Goal: Book appointment/travel/reservation

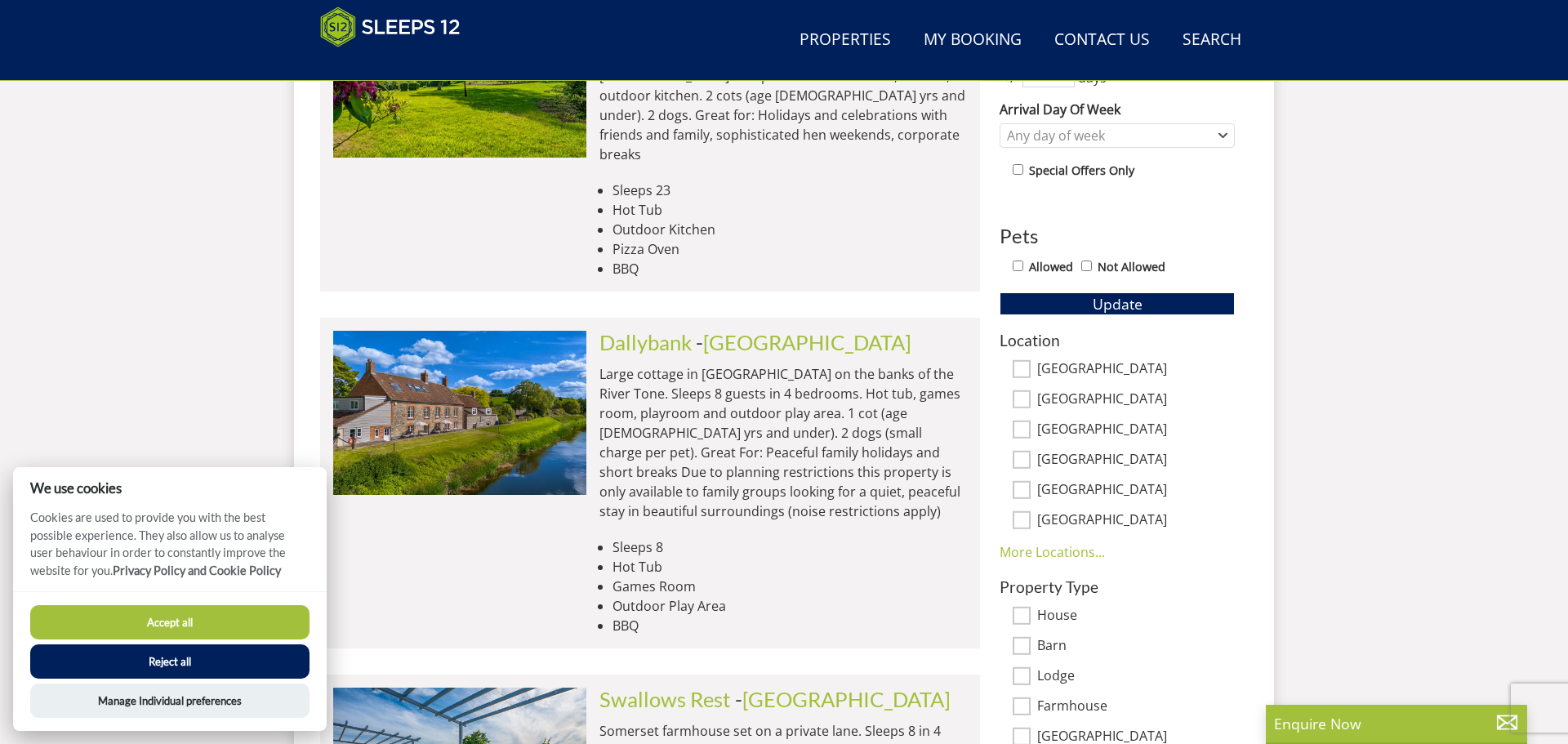
scroll to position [852, 0]
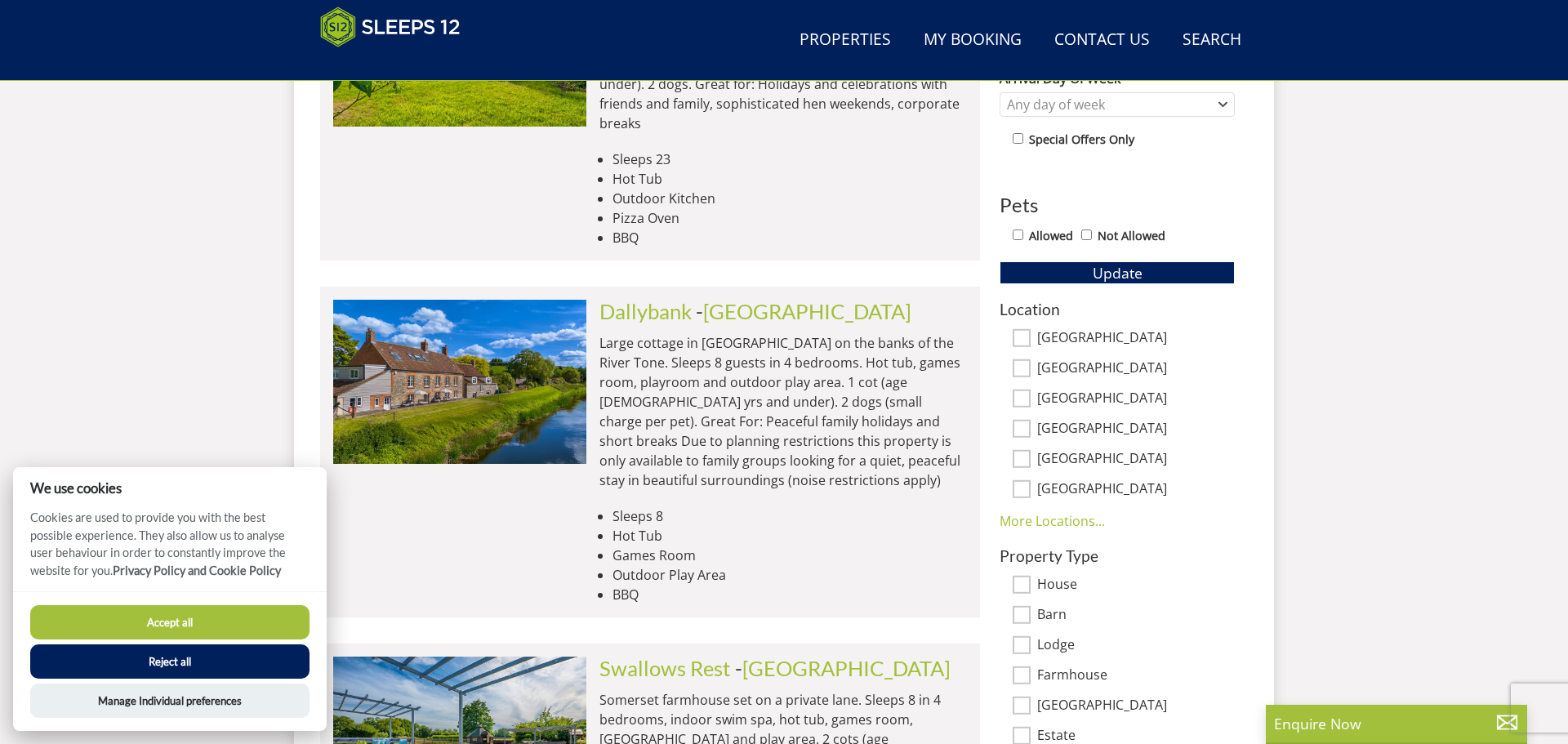
click at [1015, 232] on input "Allowed" at bounding box center [1017, 235] width 11 height 11
checkbox input "true"
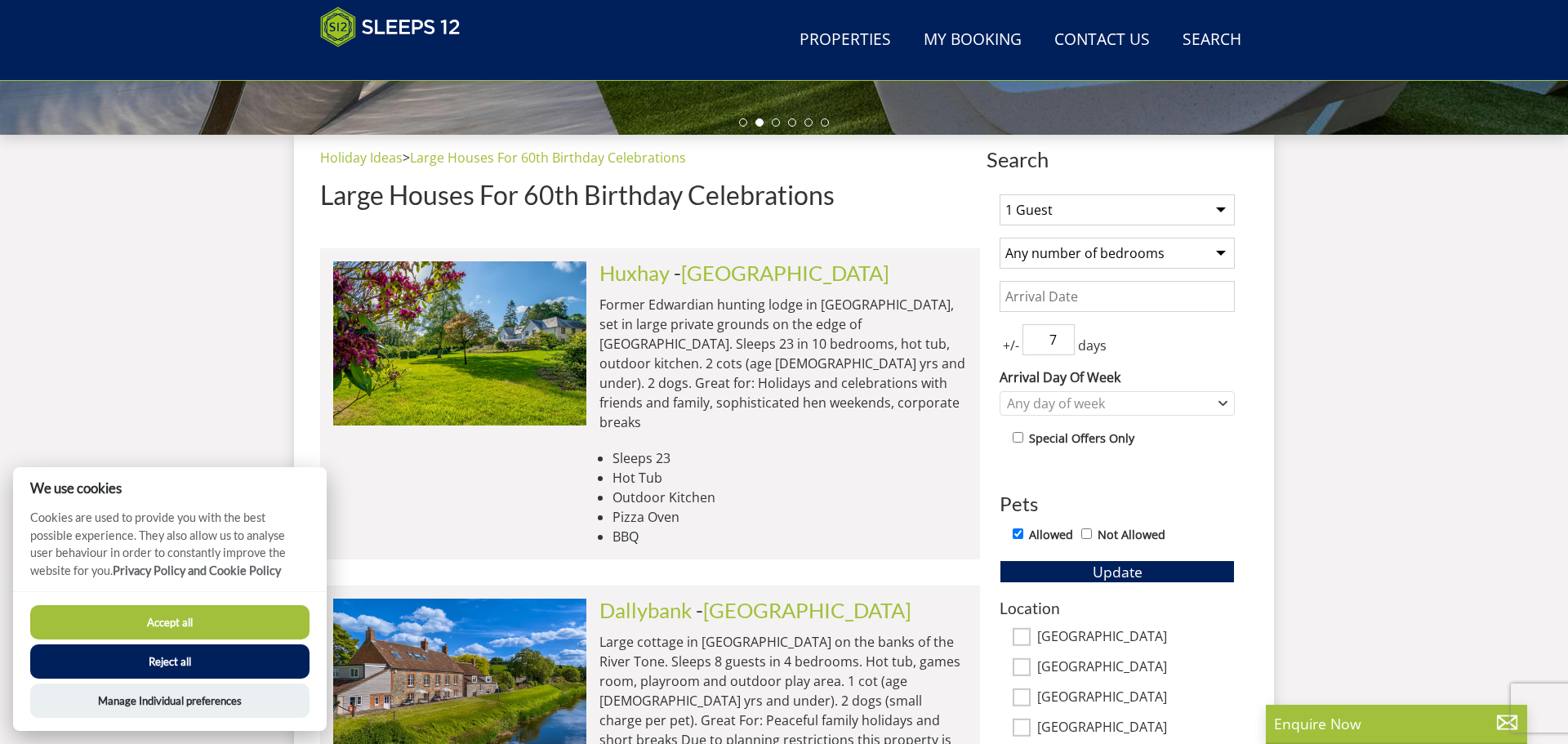
scroll to position [508, 0]
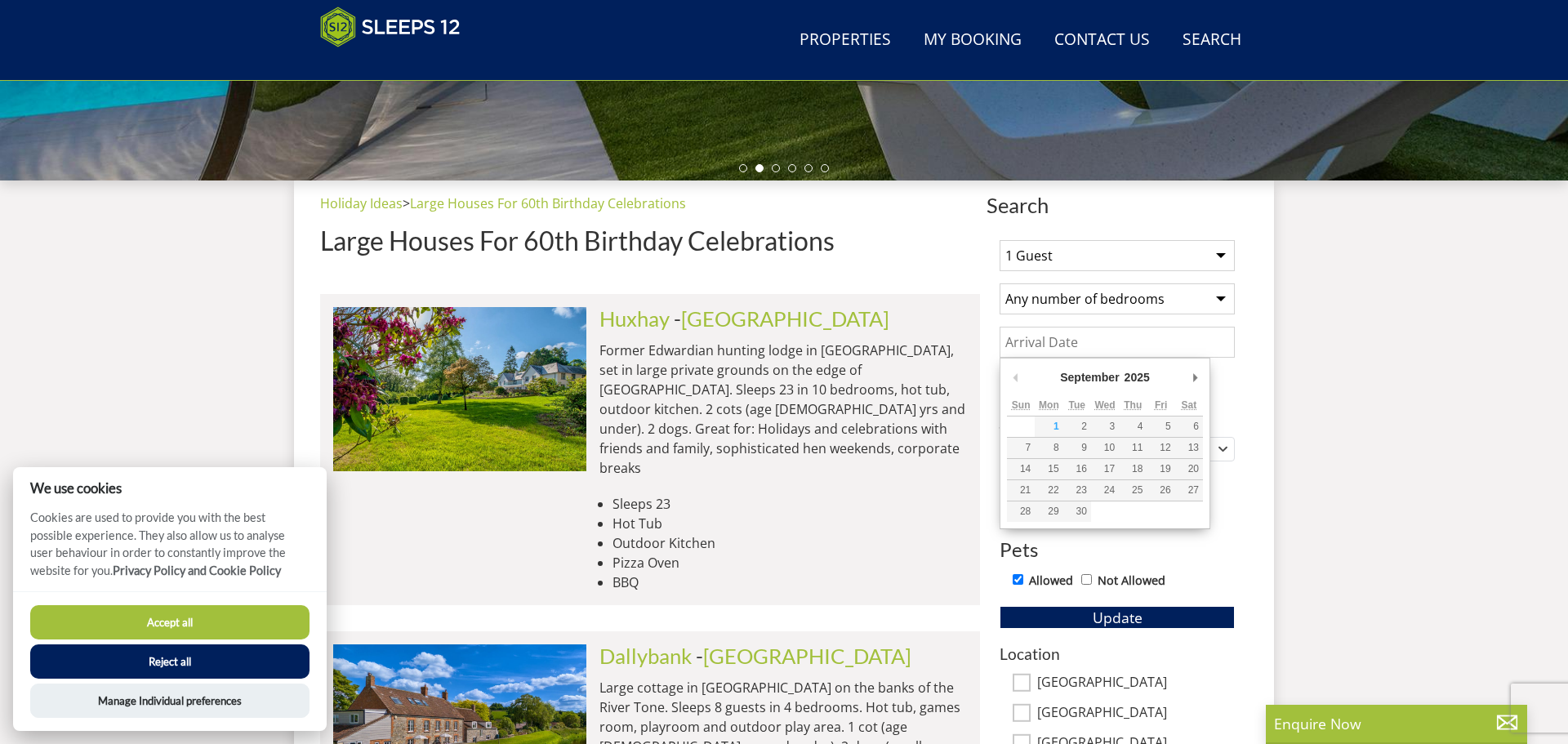
click at [1102, 344] on input "Date" at bounding box center [1117, 342] width 235 height 31
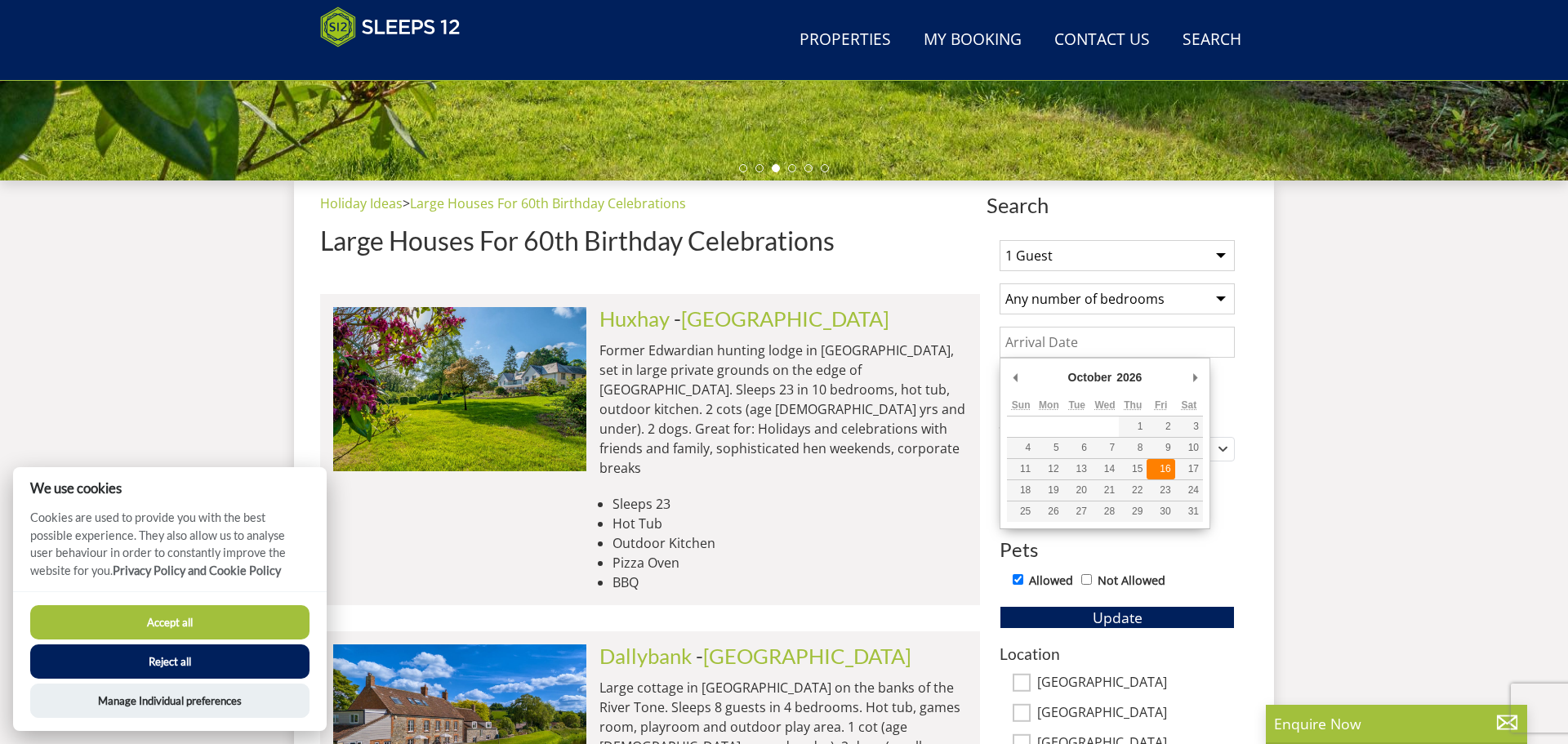
type input "[DATE]"
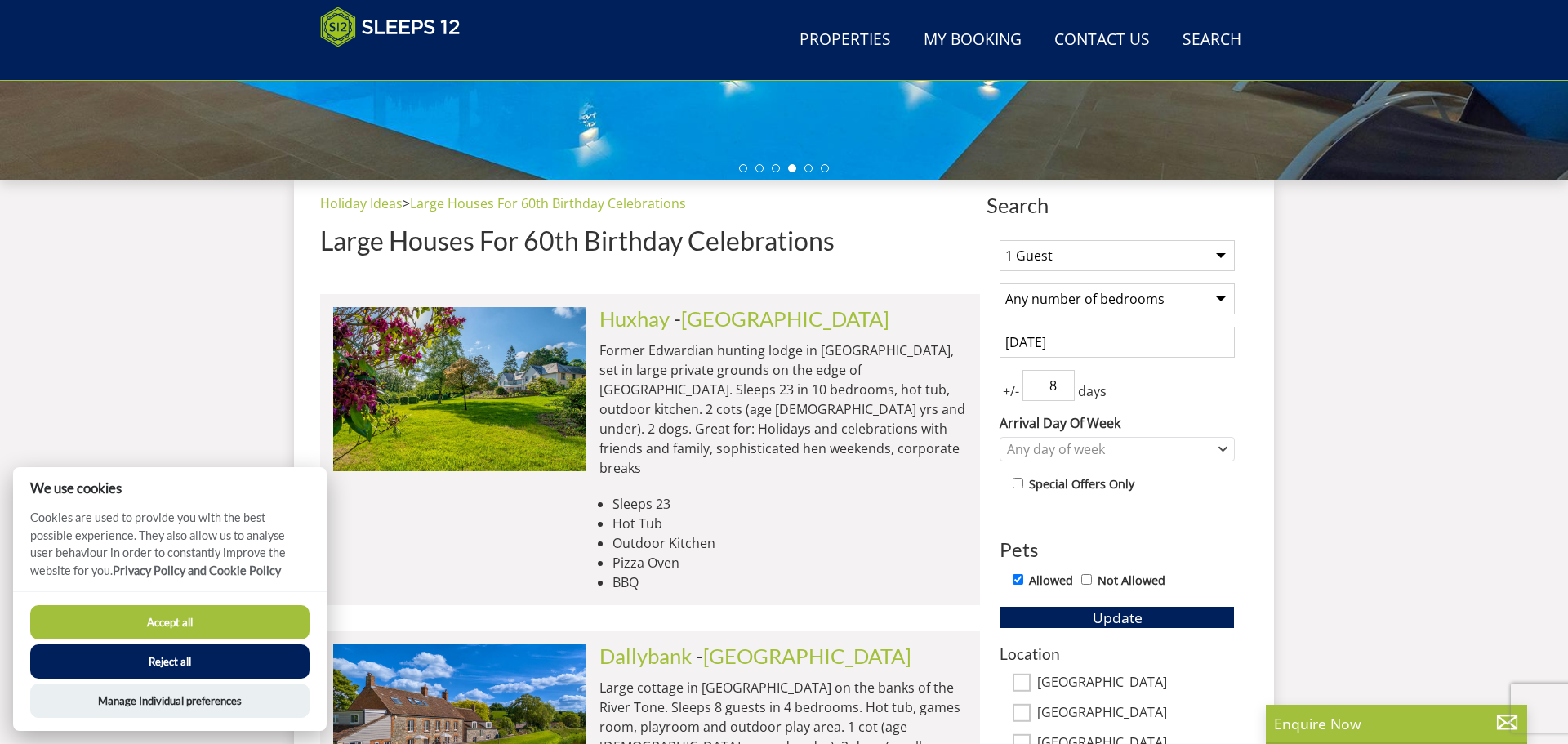
click at [1064, 381] on input "8" at bounding box center [1049, 386] width 53 height 31
click at [1064, 391] on input "7" at bounding box center [1049, 386] width 53 height 31
click at [1064, 391] on input "6" at bounding box center [1049, 386] width 53 height 31
click at [1064, 391] on input "5" at bounding box center [1049, 386] width 53 height 31
click at [1064, 391] on input "4" at bounding box center [1049, 386] width 53 height 31
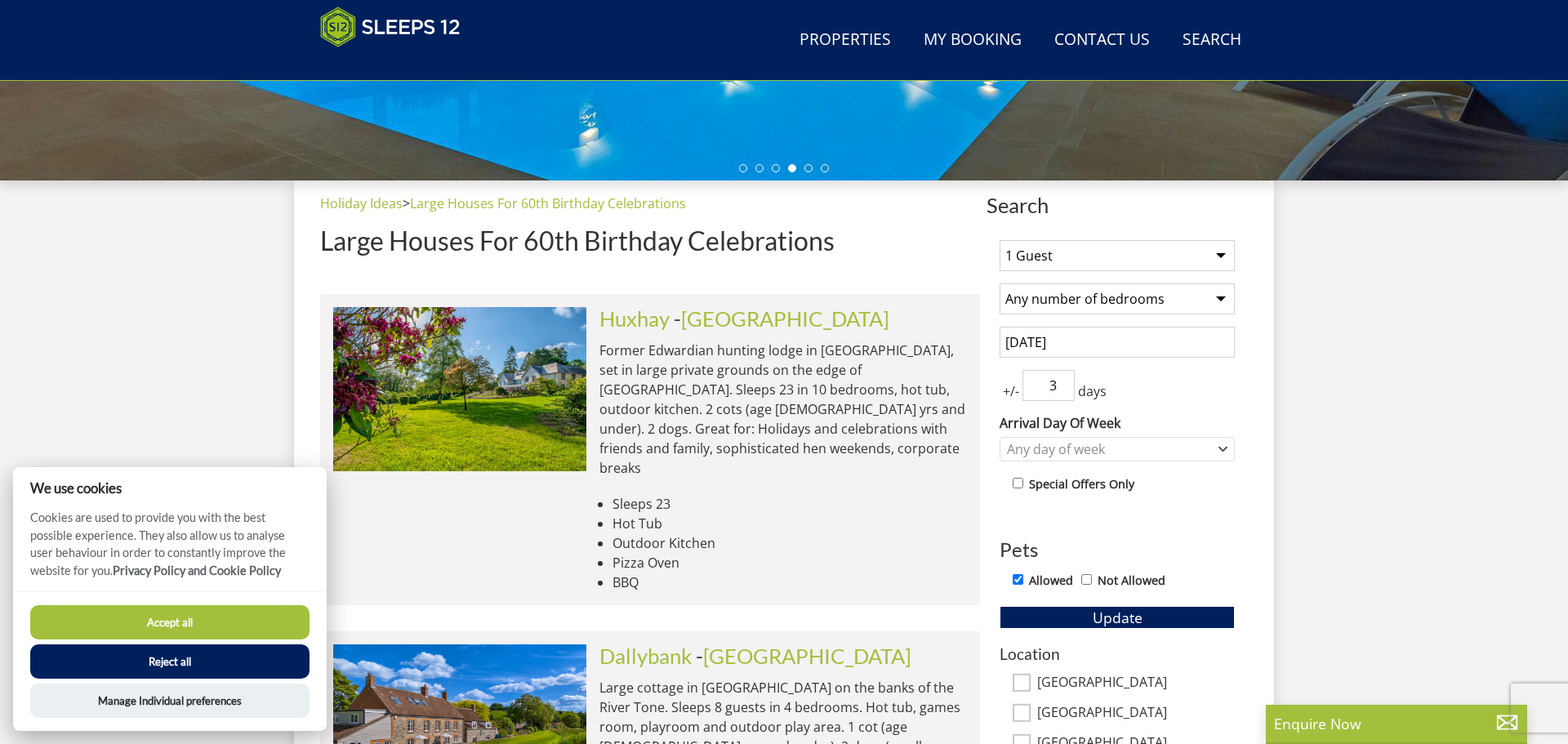
type input "3"
click at [1064, 391] on input "3" at bounding box center [1049, 386] width 53 height 31
click at [1091, 261] on select "1 Guest 2 Guests 3 Guests 4 Guests 5 Guests 6 Guests 7 Guests 8 Guests 9 Guests…" at bounding box center [1117, 255] width 235 height 31
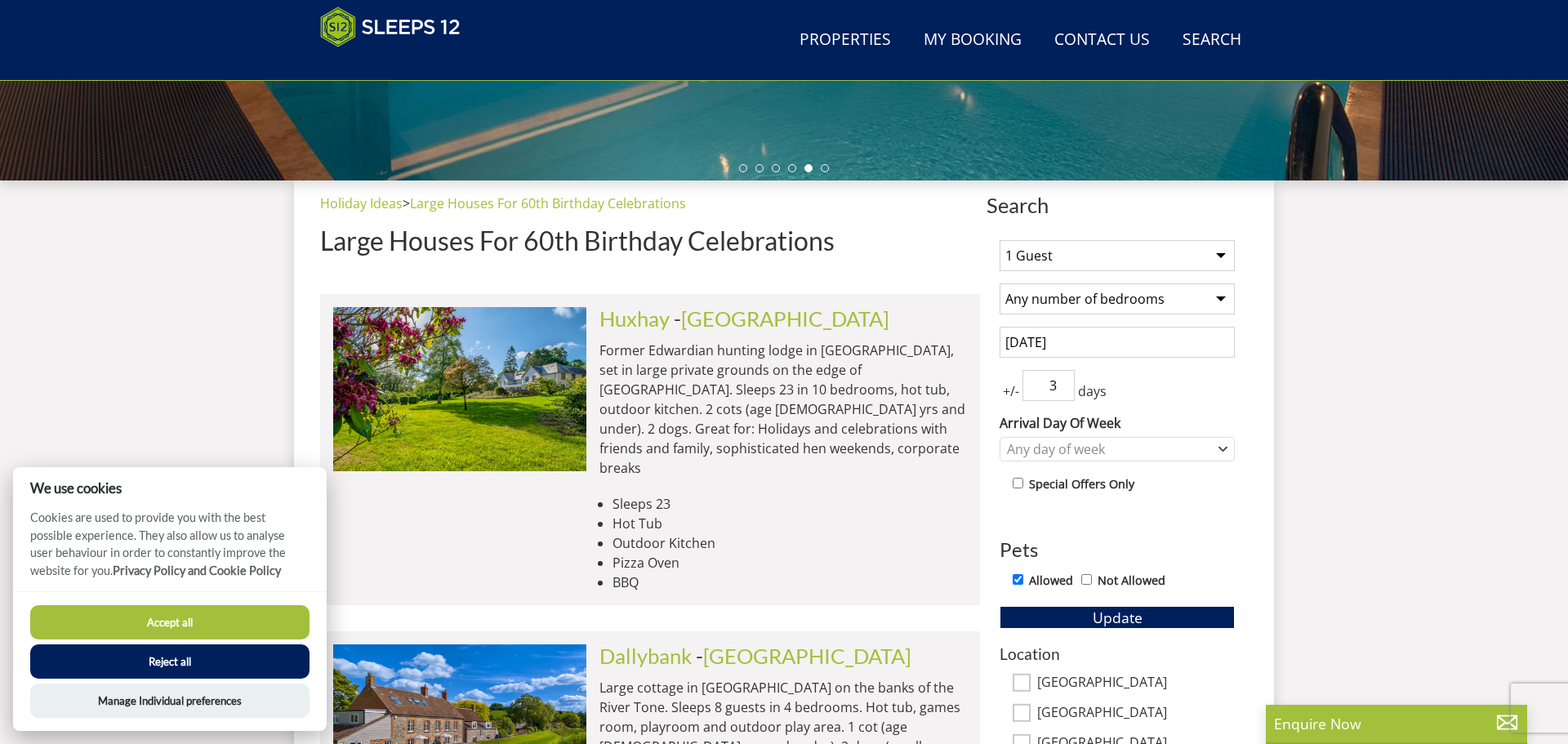
select select "10"
click at [1000, 240] on select "1 Guest 2 Guests 3 Guests 4 Guests 5 Guests 6 Guests 7 Guests 8 Guests 9 Guests…" at bounding box center [1117, 255] width 235 height 31
click at [1172, 305] on select "Any number of bedrooms 3 Bedrooms 4 Bedrooms 5 Bedrooms 6 Bedrooms 7 Bedrooms 8…" at bounding box center [1117, 298] width 235 height 31
click at [1134, 618] on span "Update" at bounding box center [1117, 617] width 50 height 19
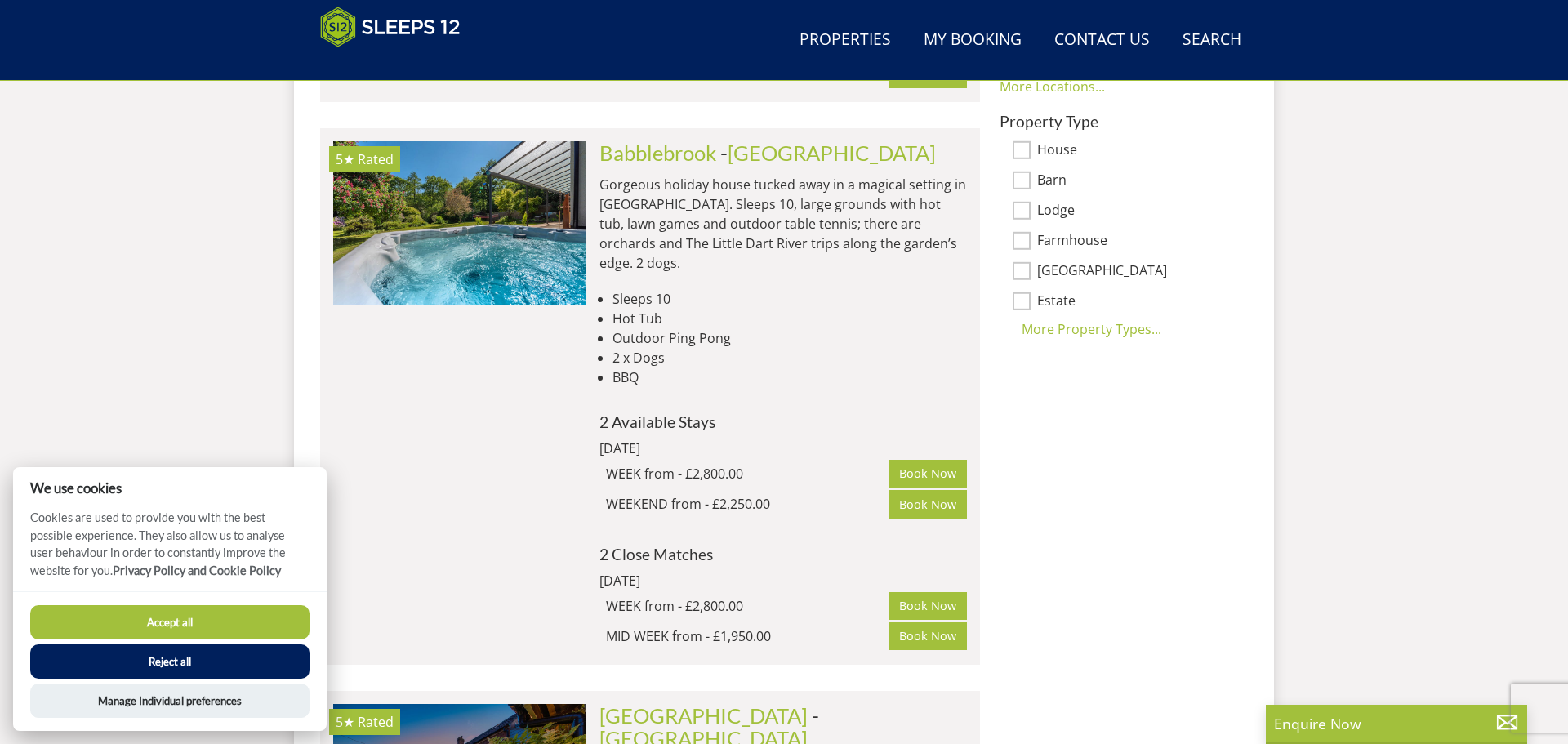
scroll to position [1122, 0]
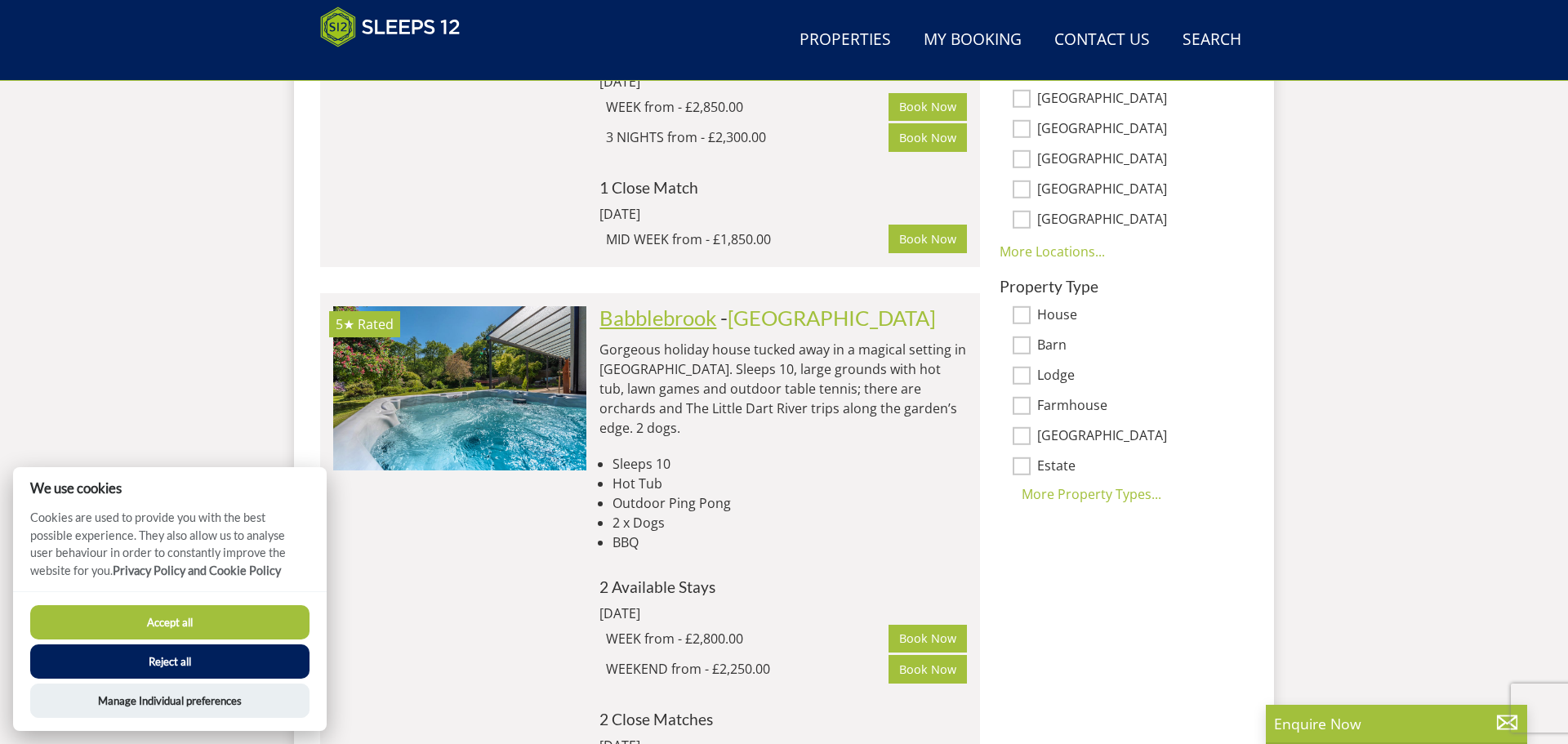
click at [709, 305] on link "Babblebrook" at bounding box center [657, 317] width 117 height 25
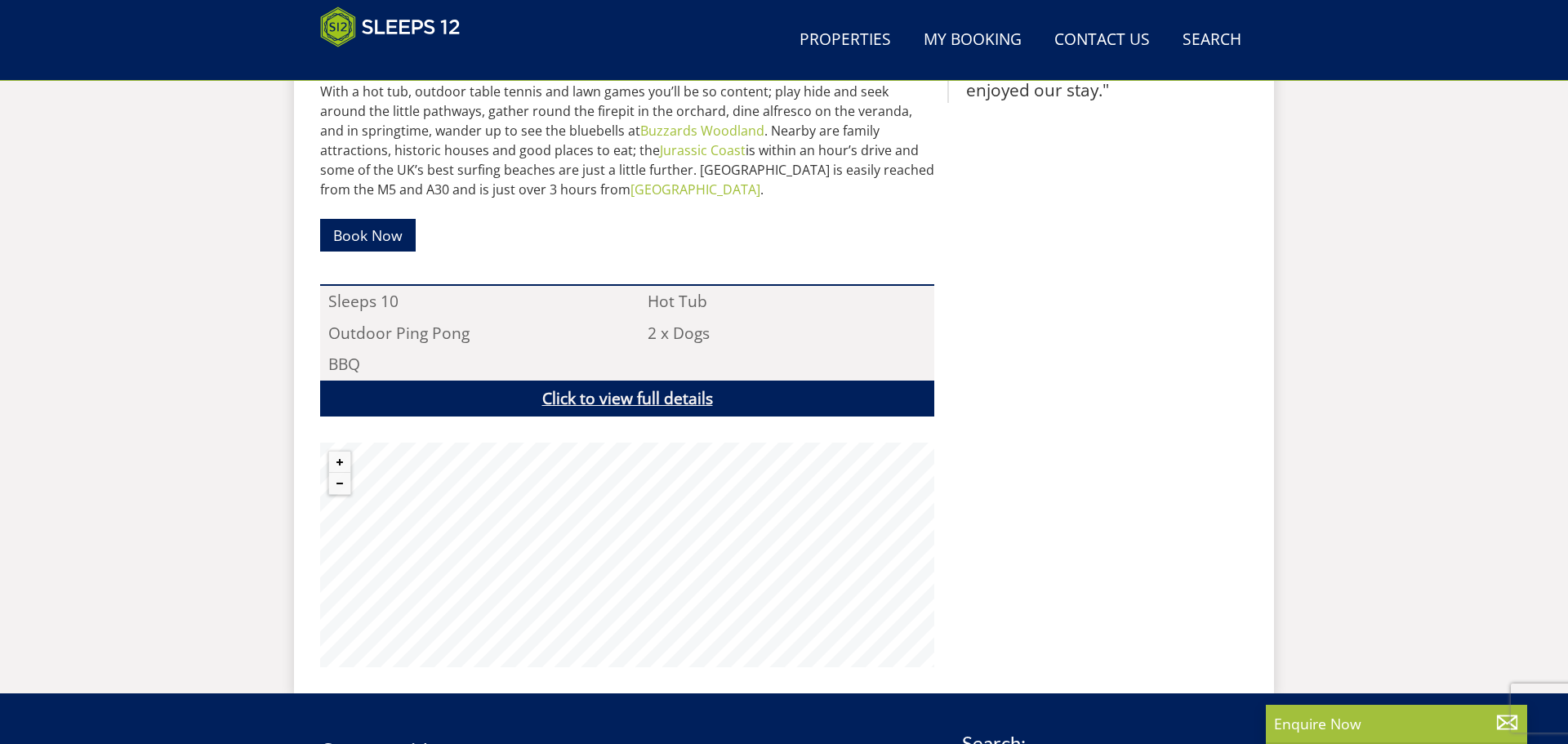
scroll to position [958, 0]
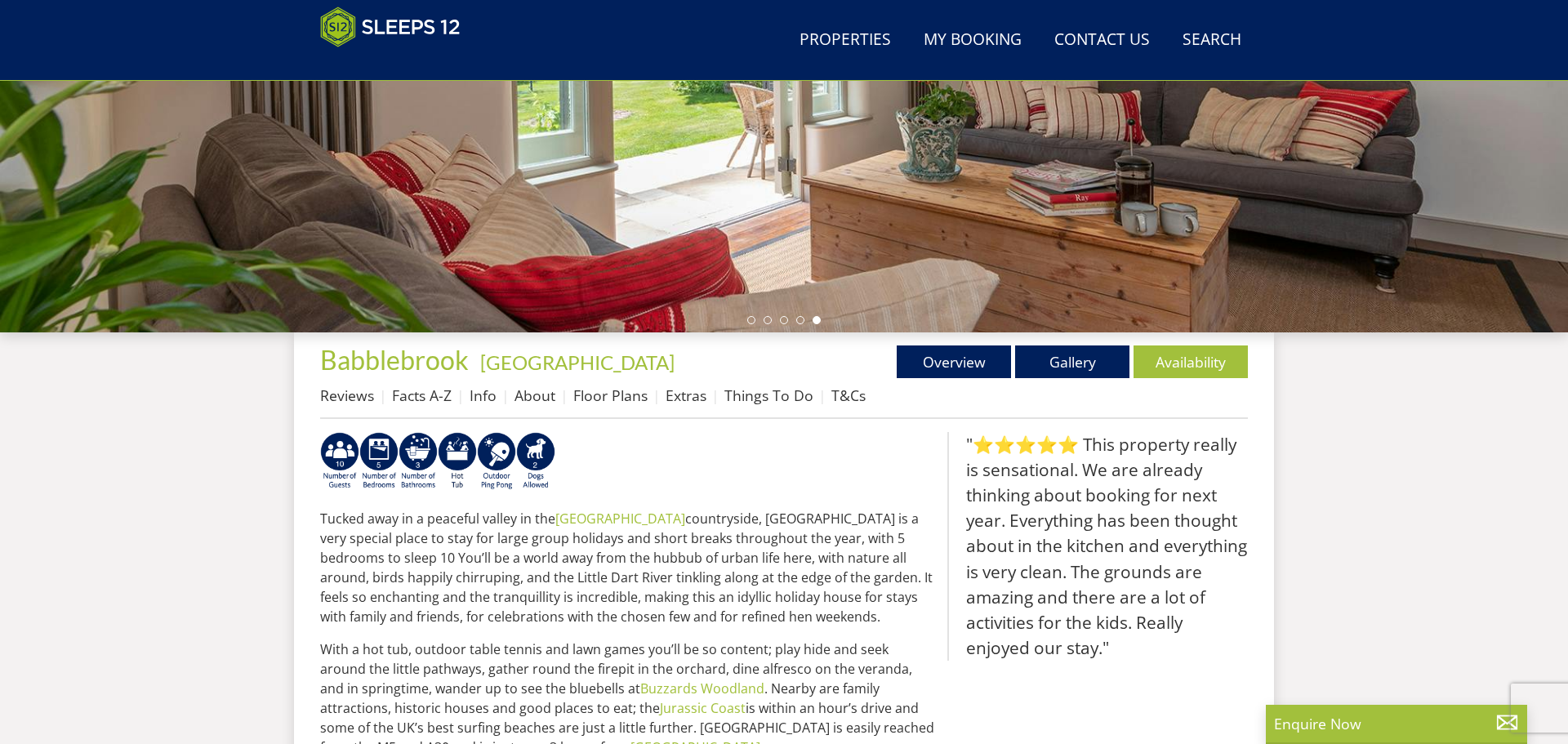
scroll to position [319, 0]
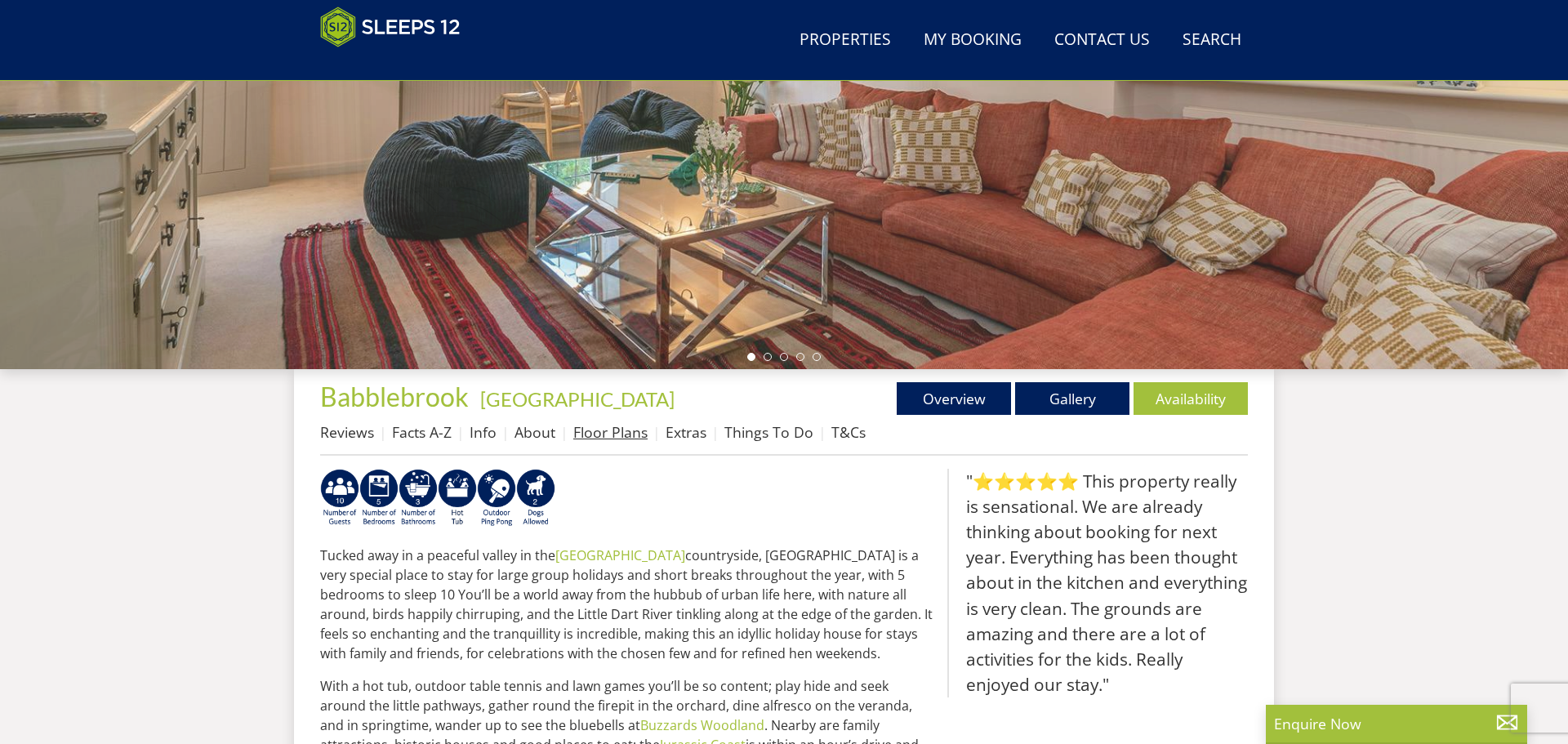
click at [624, 437] on link "Floor Plans" at bounding box center [611, 431] width 75 height 19
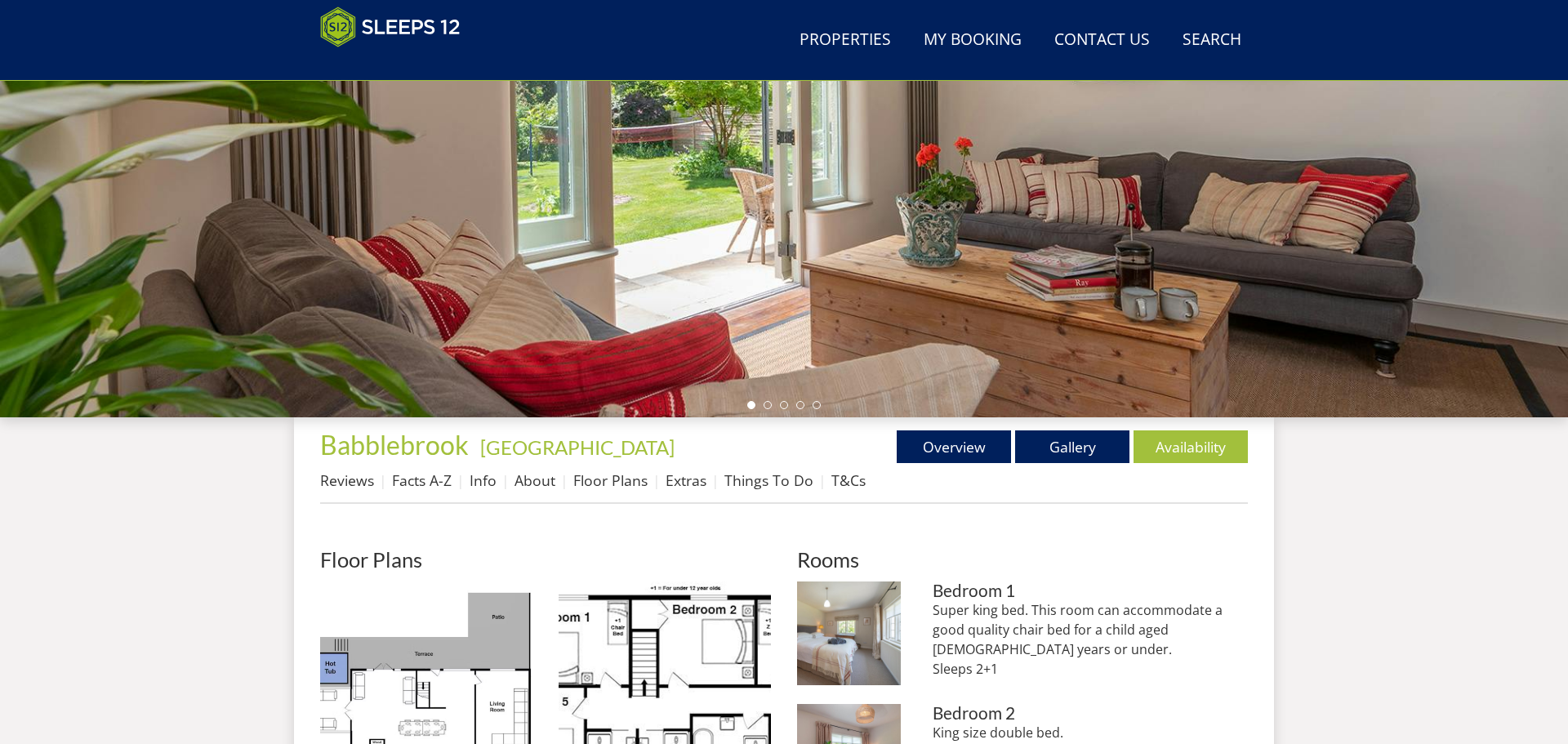
scroll to position [319, 0]
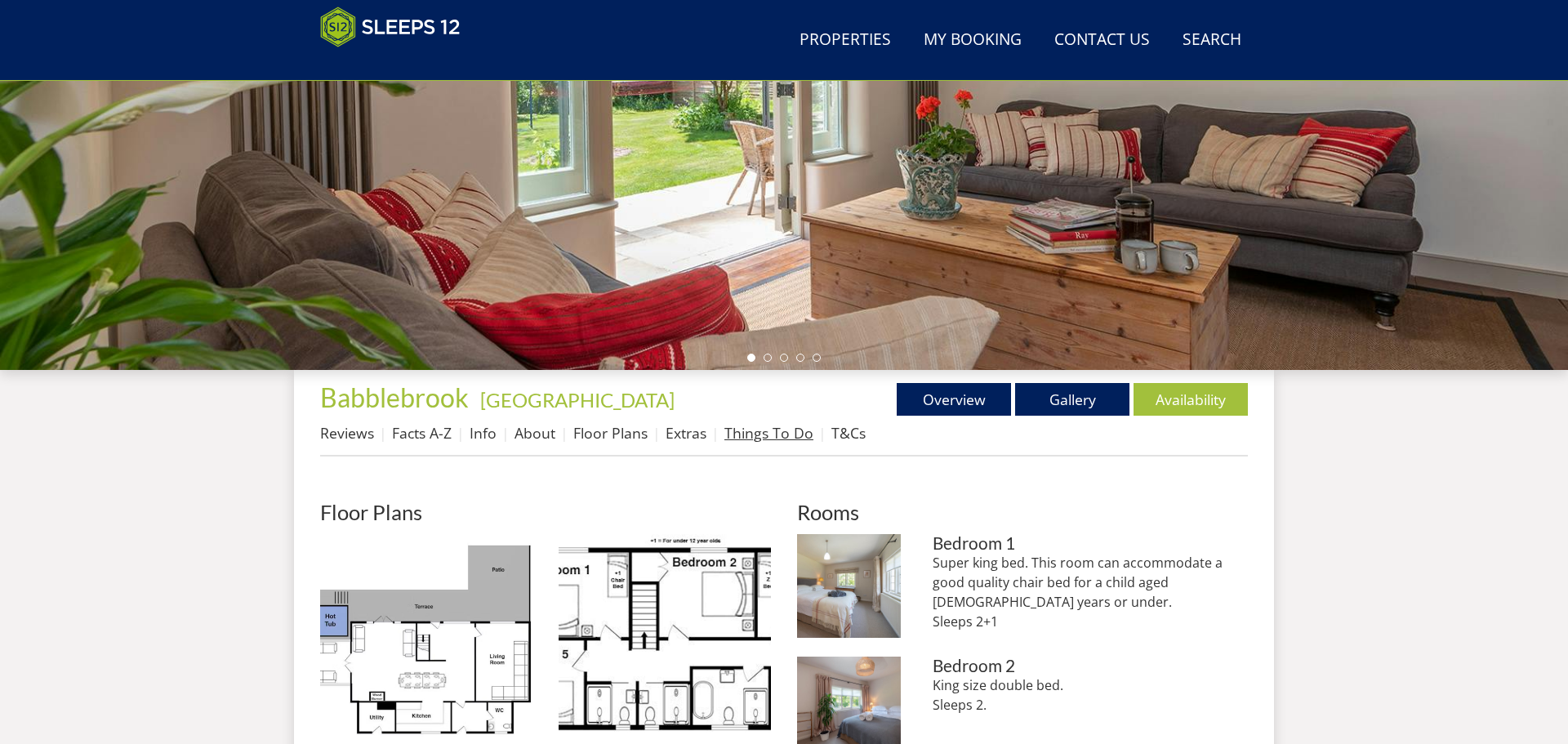
click at [776, 435] on link "Things To Do" at bounding box center [768, 432] width 89 height 19
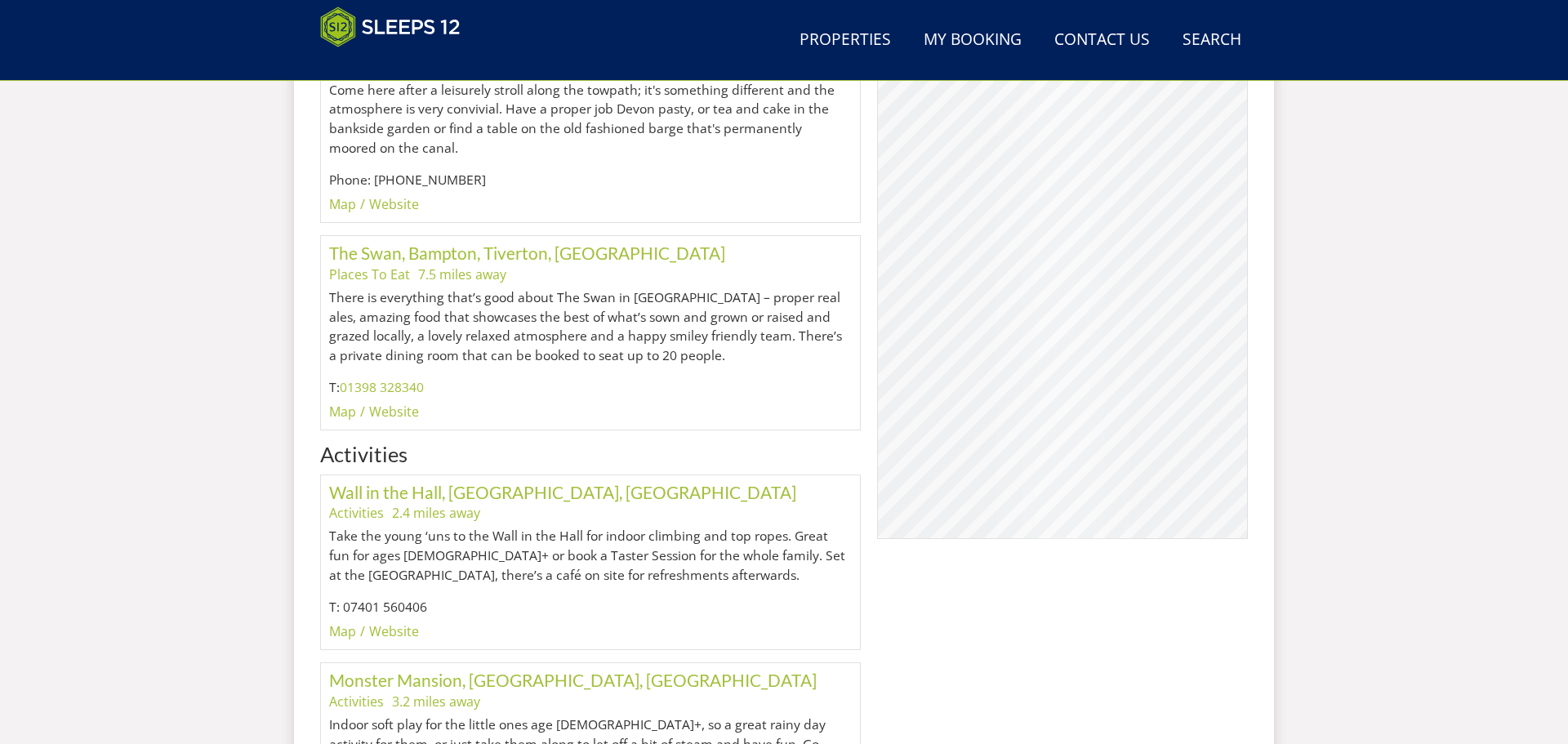
scroll to position [2154, 0]
